Goal: Information Seeking & Learning: Learn about a topic

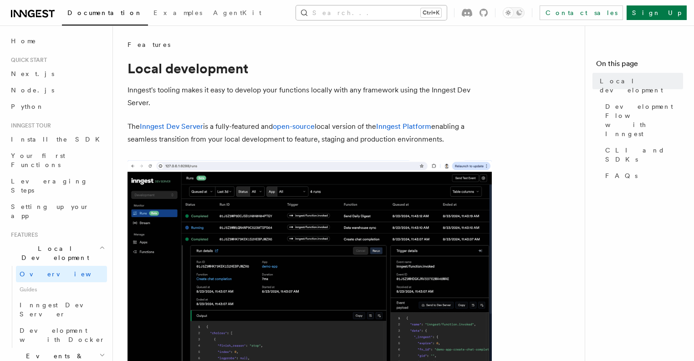
click at [393, 10] on button "Search... Ctrl+K" at bounding box center [371, 12] width 151 height 15
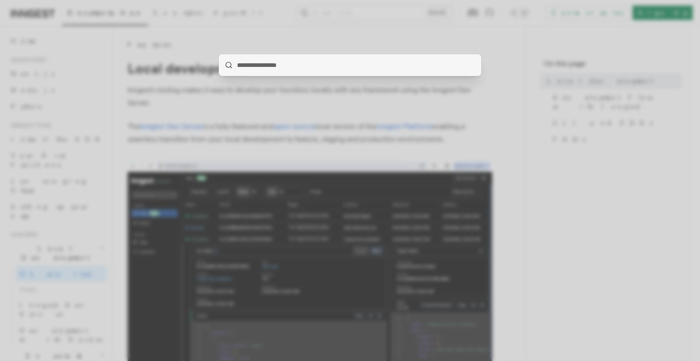
click at [335, 117] on div at bounding box center [350, 180] width 700 height 361
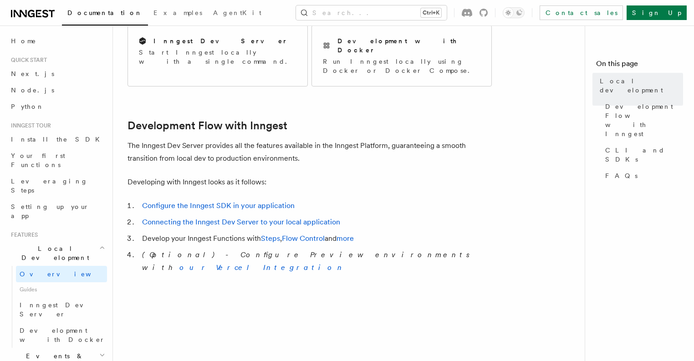
scroll to position [395, 0]
click at [252, 201] on link "Configure the Inngest SDK in your application" at bounding box center [218, 205] width 153 height 9
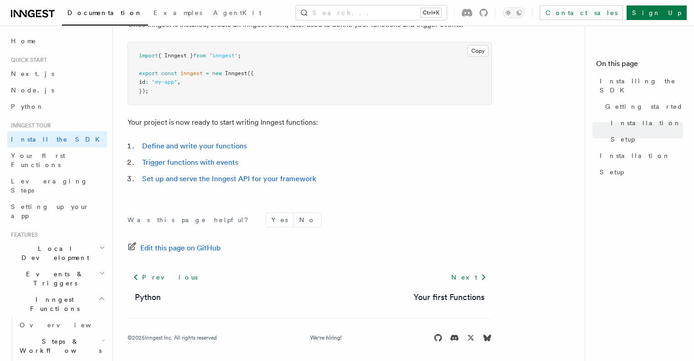
scroll to position [395, 0]
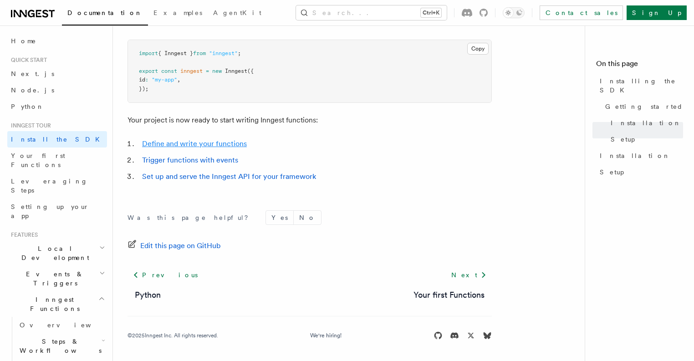
click at [184, 139] on link "Define and write your functions" at bounding box center [194, 143] width 105 height 9
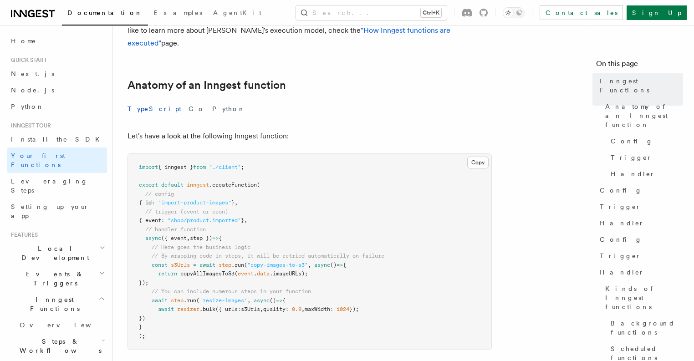
scroll to position [122, 0]
click at [275, 233] on pre "import { inngest } from "./client" ; export default inngest .createFunction ( /…" at bounding box center [309, 251] width 363 height 196
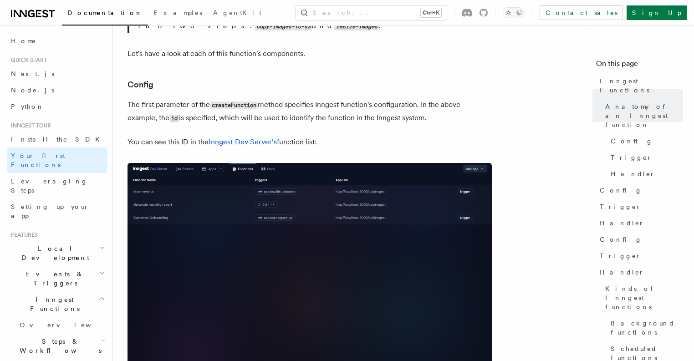
scroll to position [517, 0]
drag, startPoint x: 409, startPoint y: 69, endPoint x: 433, endPoint y: 91, distance: 32.2
click at [422, 98] on p "The first parameter of the createFunction method specifies Inngest function's c…" at bounding box center [310, 111] width 364 height 26
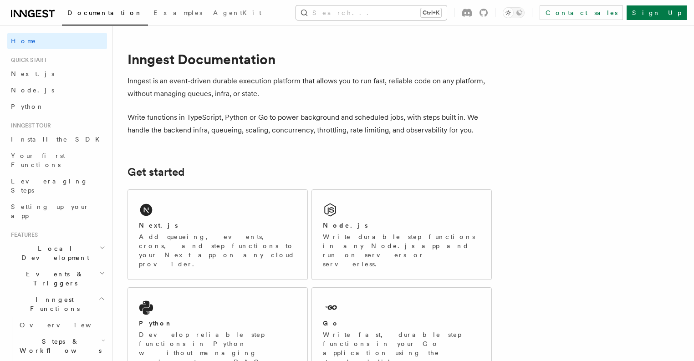
click at [385, 10] on button "Search... Ctrl+K" at bounding box center [371, 12] width 151 height 15
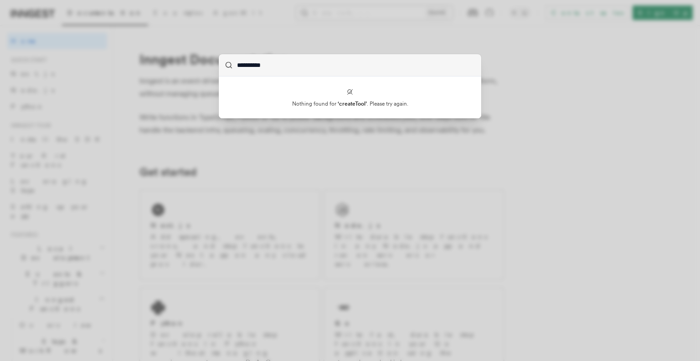
type input "**********"
